Goal: Check status: Check status

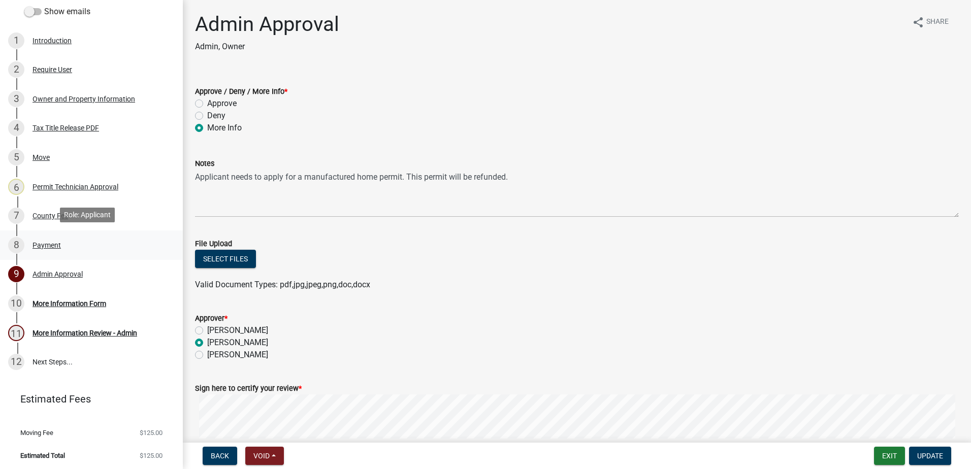
scroll to position [148, 0]
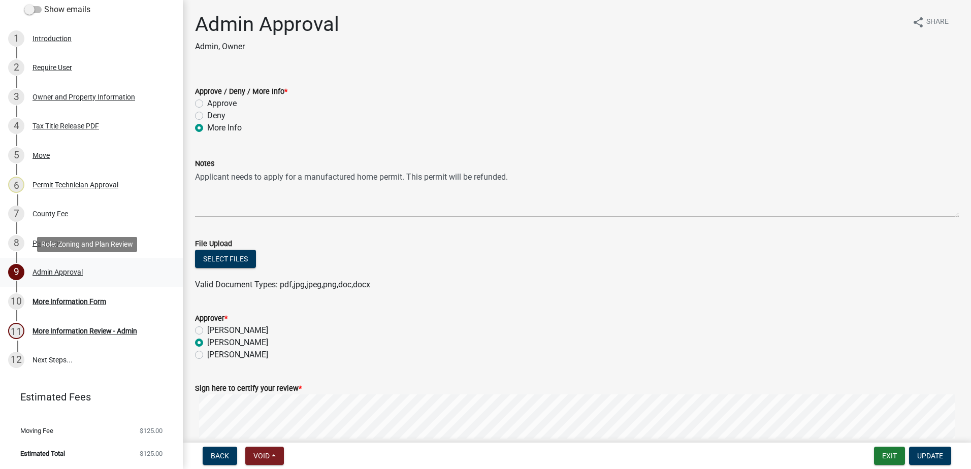
click at [70, 272] on div "Admin Approval" at bounding box center [57, 272] width 50 height 7
click at [888, 455] on button "Exit" at bounding box center [889, 456] width 31 height 18
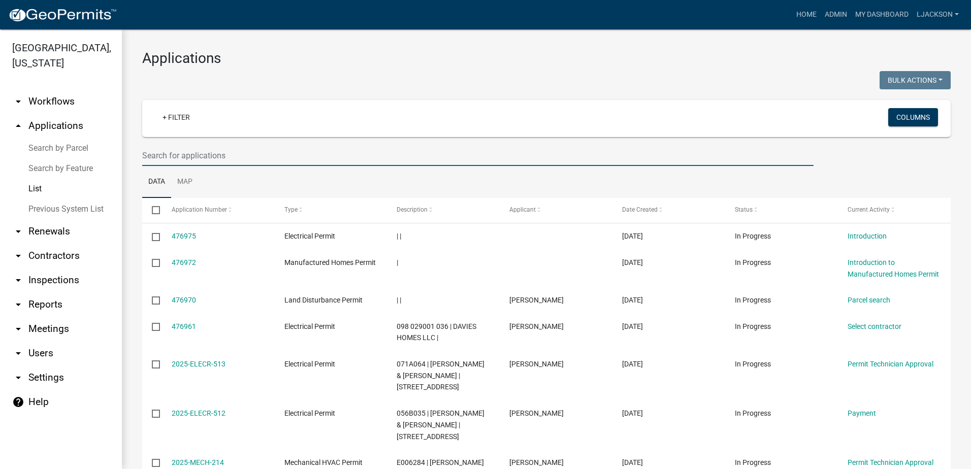
click at [266, 155] on input "text" at bounding box center [477, 155] width 671 height 21
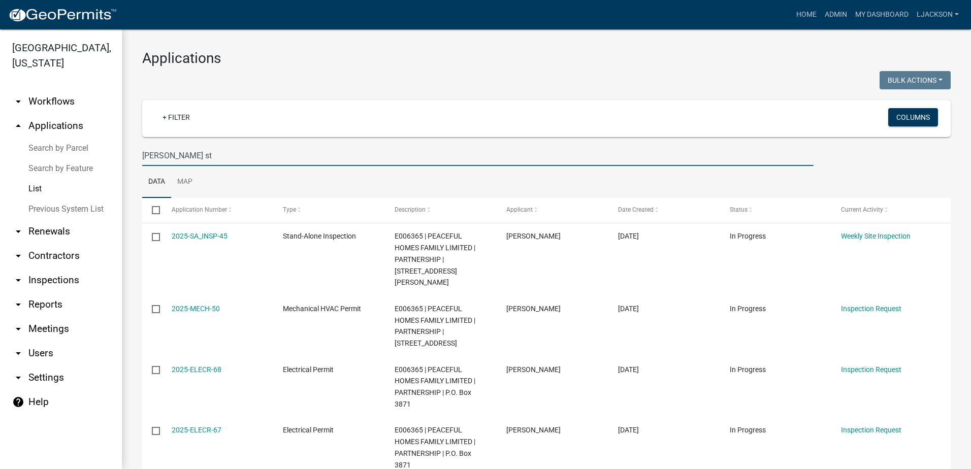
click at [218, 155] on input "edwards st" at bounding box center [477, 155] width 671 height 21
drag, startPoint x: 218, startPoint y: 155, endPoint x: 101, endPoint y: 150, distance: 117.4
click at [105, 151] on div "Putnam County, Georgia arrow_drop_down Workflows List arrow_drop_up Application…" at bounding box center [485, 249] width 971 height 440
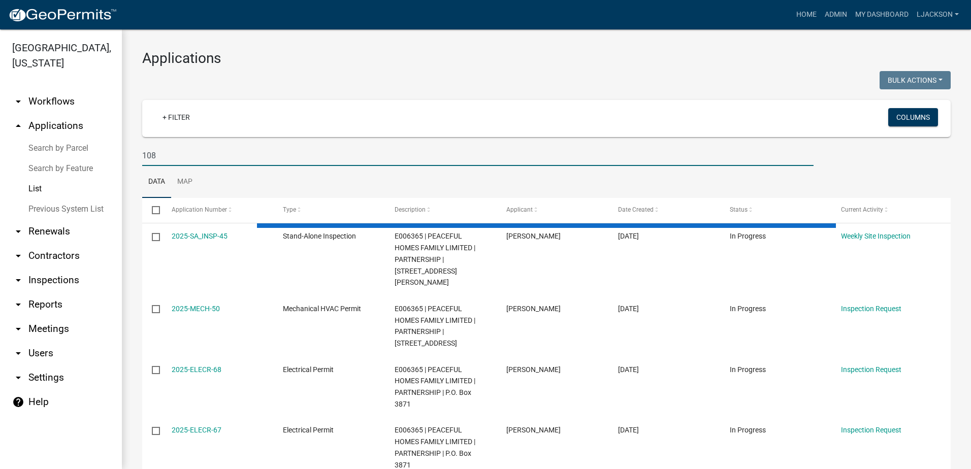
click at [176, 159] on input "108" at bounding box center [477, 155] width 671 height 21
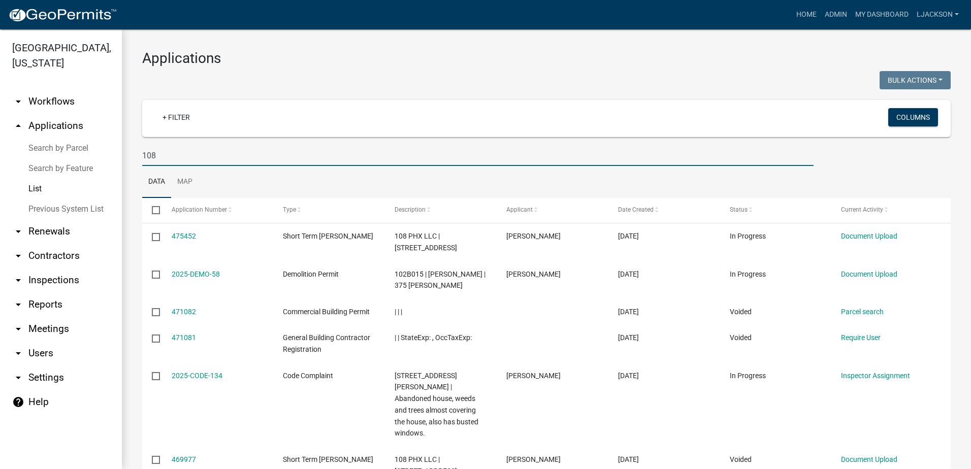
click at [193, 154] on input "108" at bounding box center [477, 155] width 671 height 21
drag, startPoint x: 193, startPoint y: 154, endPoint x: 144, endPoint y: 161, distance: 49.3
click at [144, 161] on input "108" at bounding box center [477, 155] width 671 height 21
click at [184, 155] on input "108" at bounding box center [477, 155] width 671 height 21
click at [184, 161] on input "108" at bounding box center [477, 155] width 671 height 21
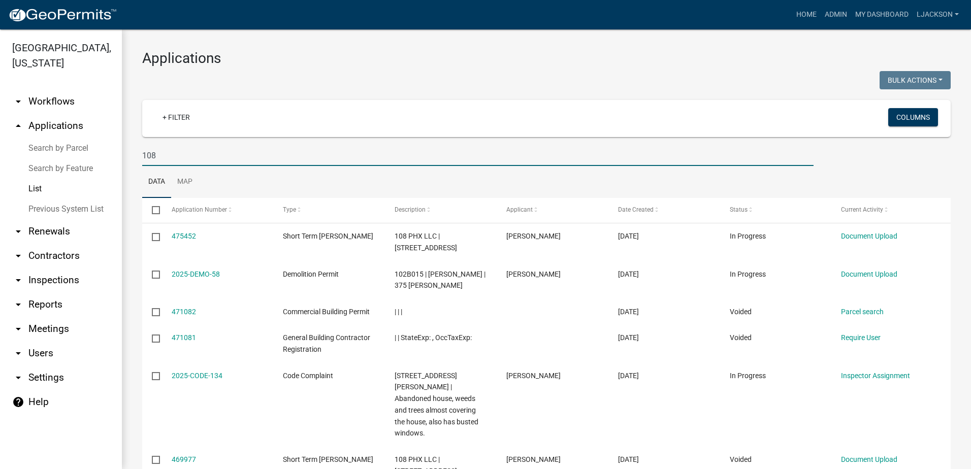
click at [192, 157] on input "108" at bounding box center [477, 155] width 671 height 21
click at [182, 158] on input "108" at bounding box center [477, 155] width 671 height 21
drag, startPoint x: 141, startPoint y: 155, endPoint x: 165, endPoint y: 155, distance: 23.9
click at [165, 155] on div "108" at bounding box center [478, 155] width 686 height 21
click at [169, 157] on input "108" at bounding box center [477, 155] width 671 height 21
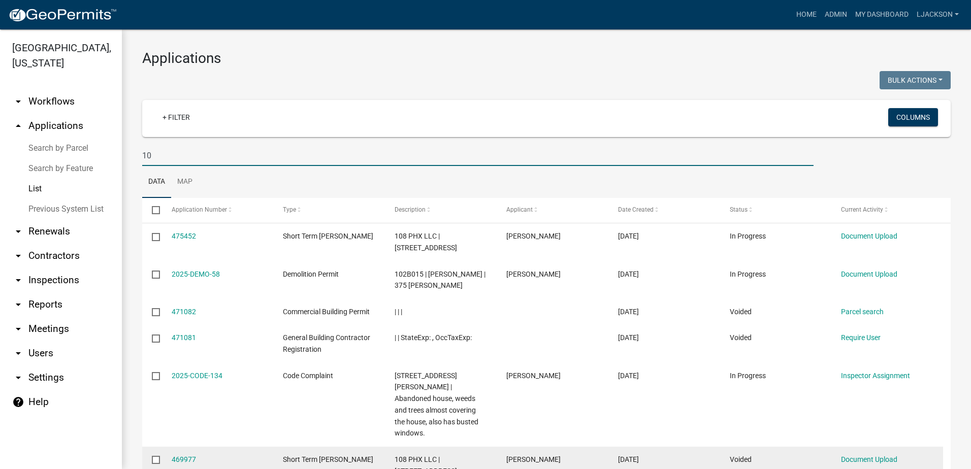
type input "1"
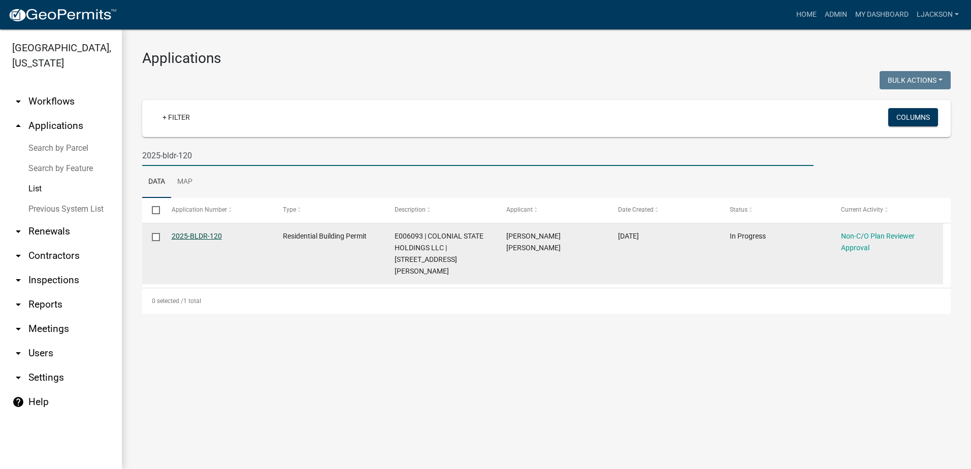
type input "2025-bldr-120"
click at [197, 238] on link "2025-BLDR-120" at bounding box center [197, 236] width 50 height 8
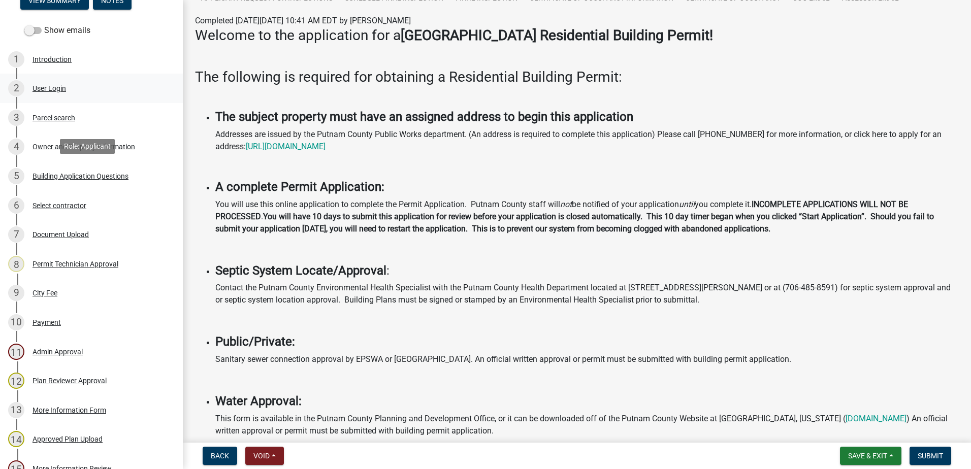
scroll to position [152, 0]
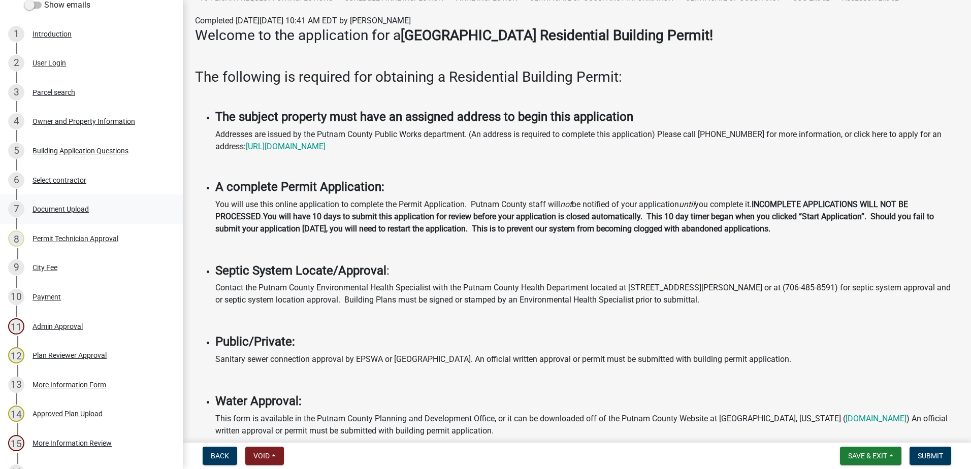
click at [56, 212] on div "Document Upload" at bounding box center [60, 209] width 56 height 7
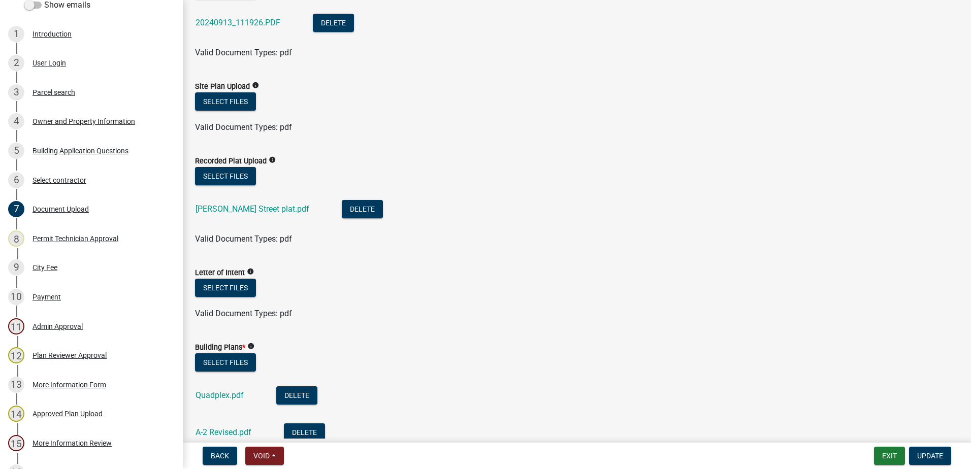
scroll to position [305, 0]
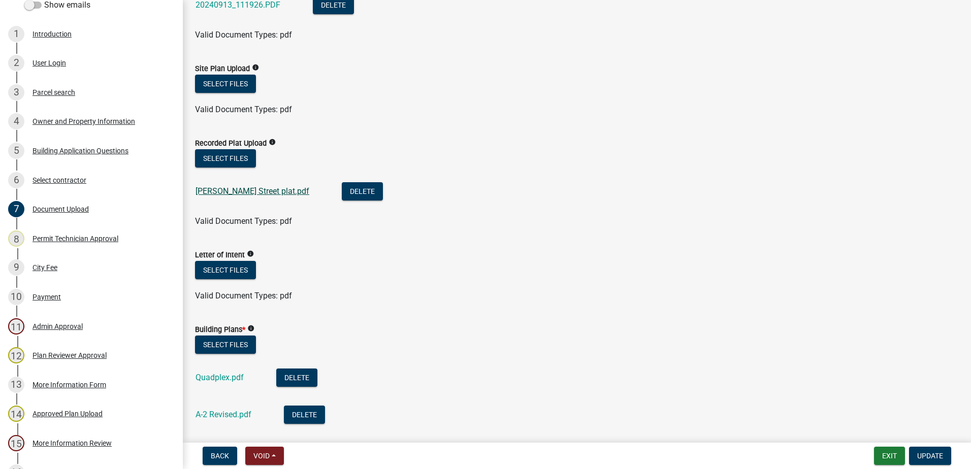
click at [228, 195] on link "[PERSON_NAME] Street plat.pdf" at bounding box center [252, 191] width 114 height 10
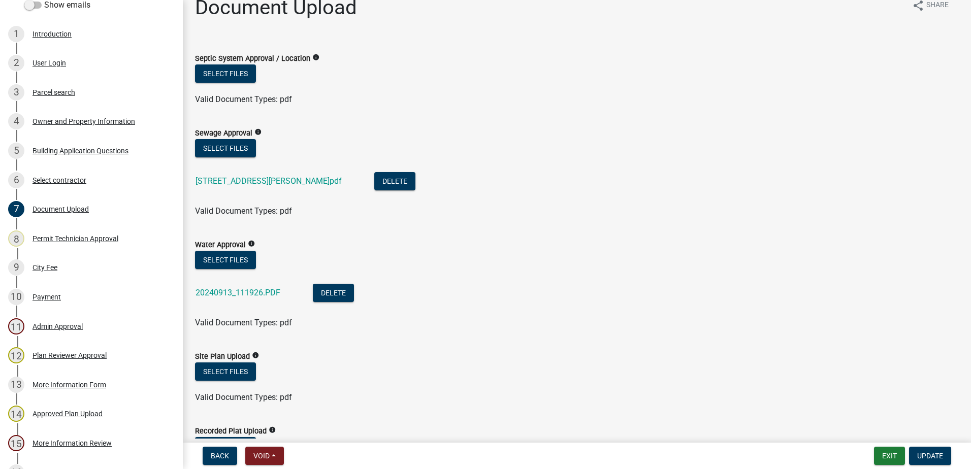
scroll to position [0, 0]
